Goal: Task Accomplishment & Management: Use online tool/utility

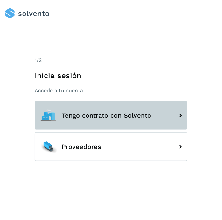
click at [127, 112] on span "Tengo contrato con Solvento" at bounding box center [107, 115] width 90 height 7
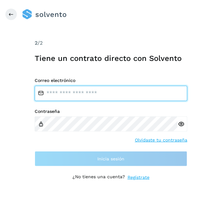
type input "**********"
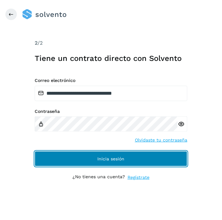
click at [136, 158] on button "Inicia sesión" at bounding box center [111, 158] width 153 height 15
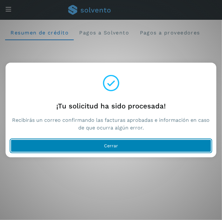
click at [119, 147] on button "Cerrar" at bounding box center [111, 146] width 201 height 13
